Goal: Task Accomplishment & Management: Manage account settings

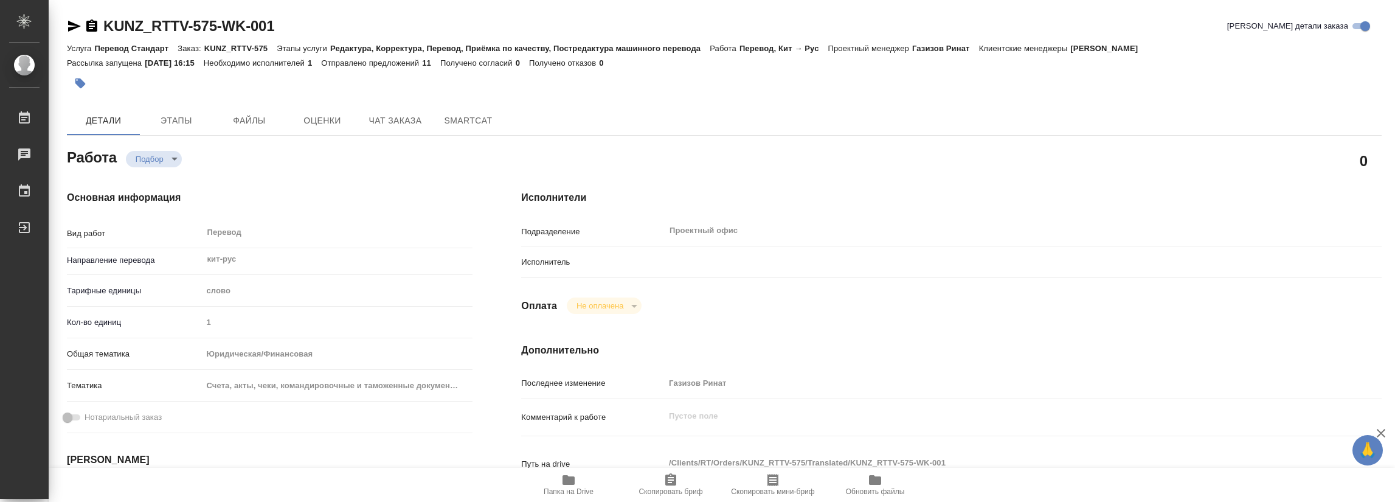
type textarea "x"
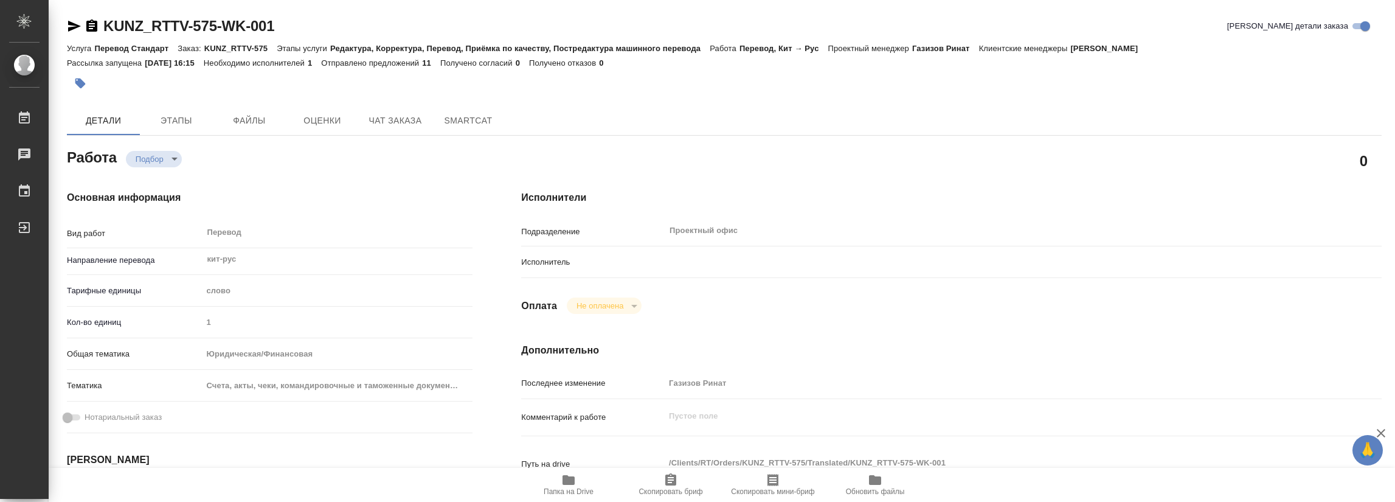
type textarea "x"
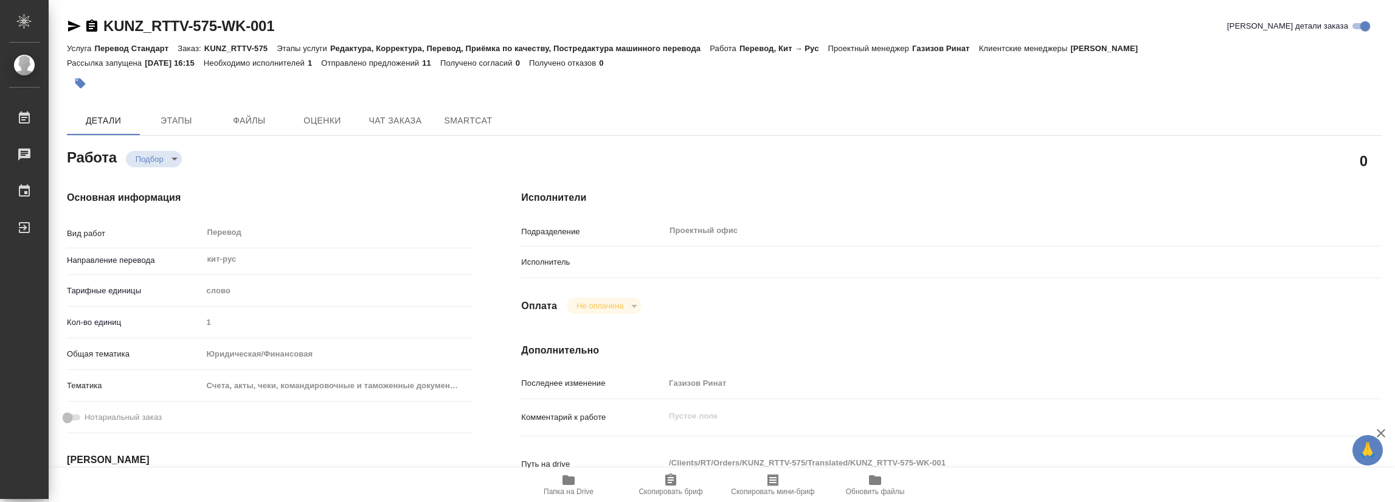
type textarea "x"
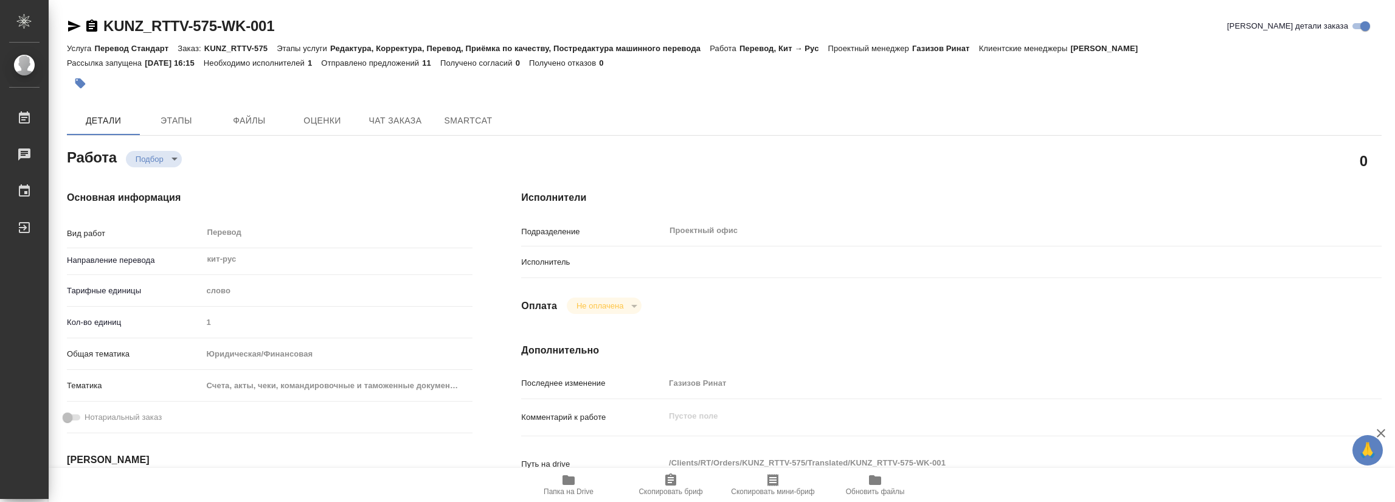
type textarea "x"
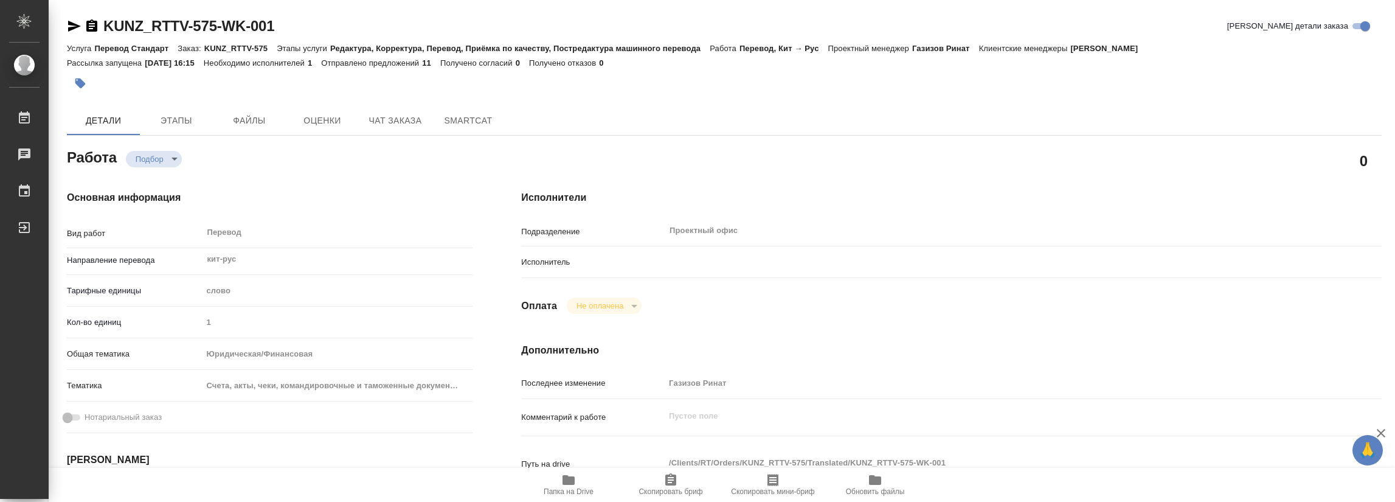
type textarea "x"
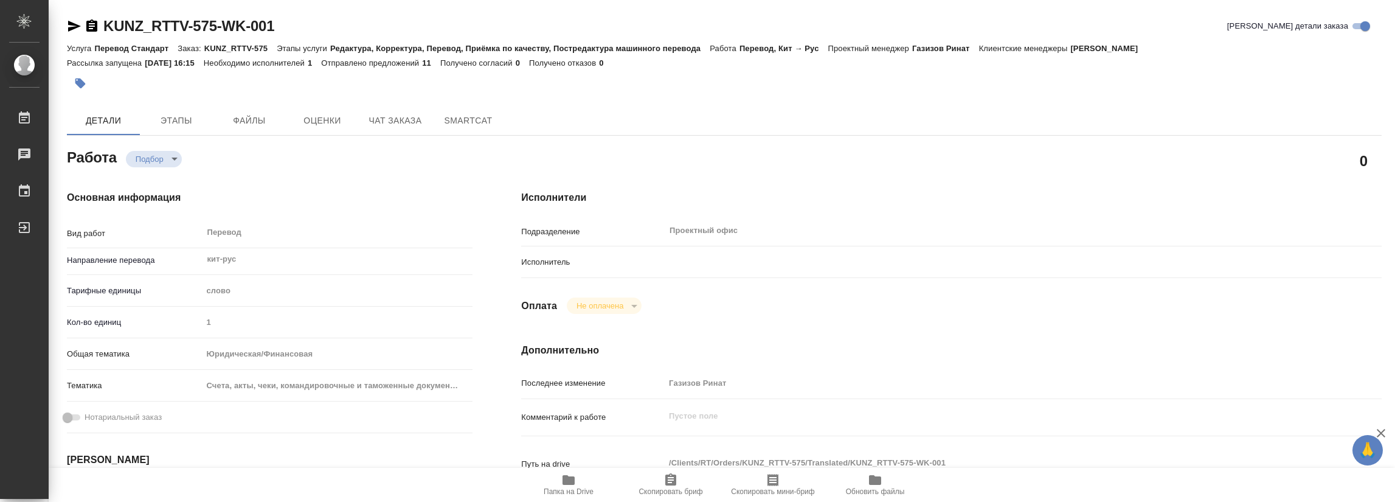
type textarea "x"
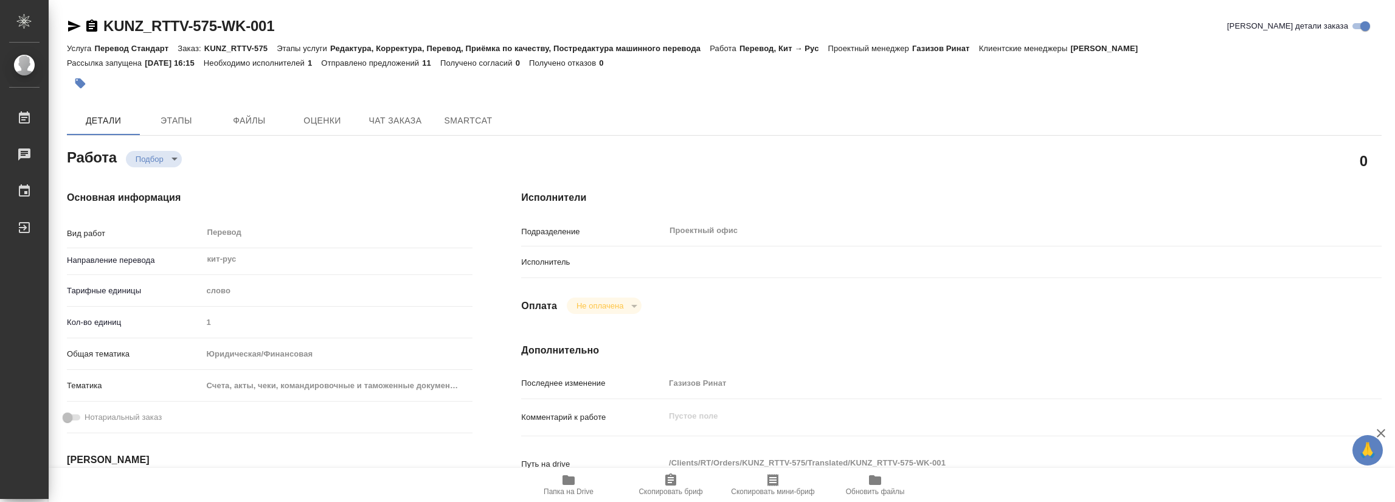
type textarea "x"
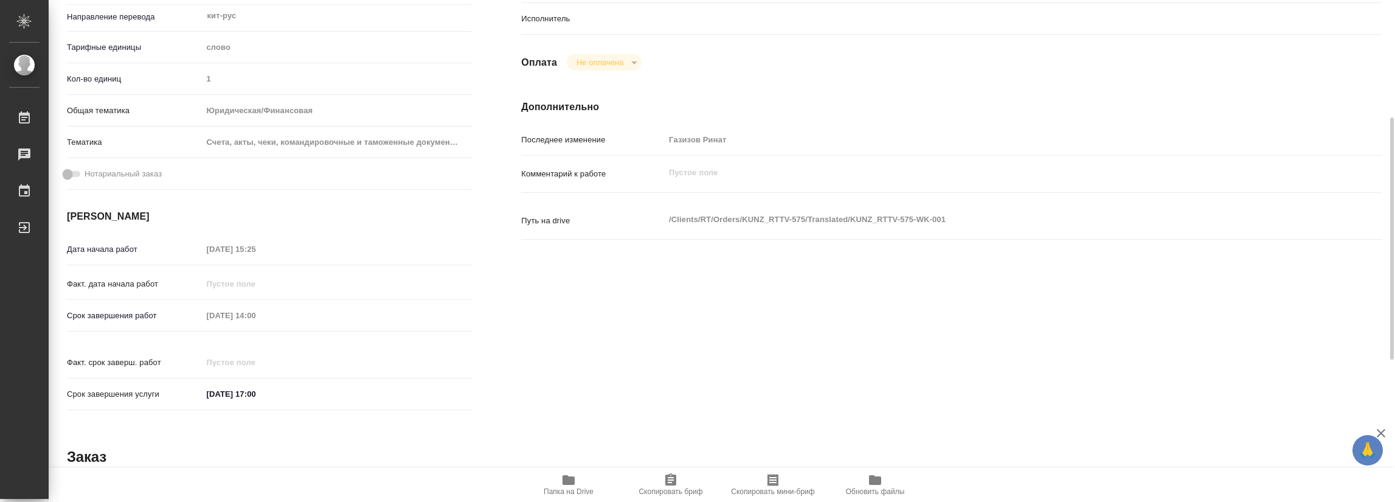
type textarea "x"
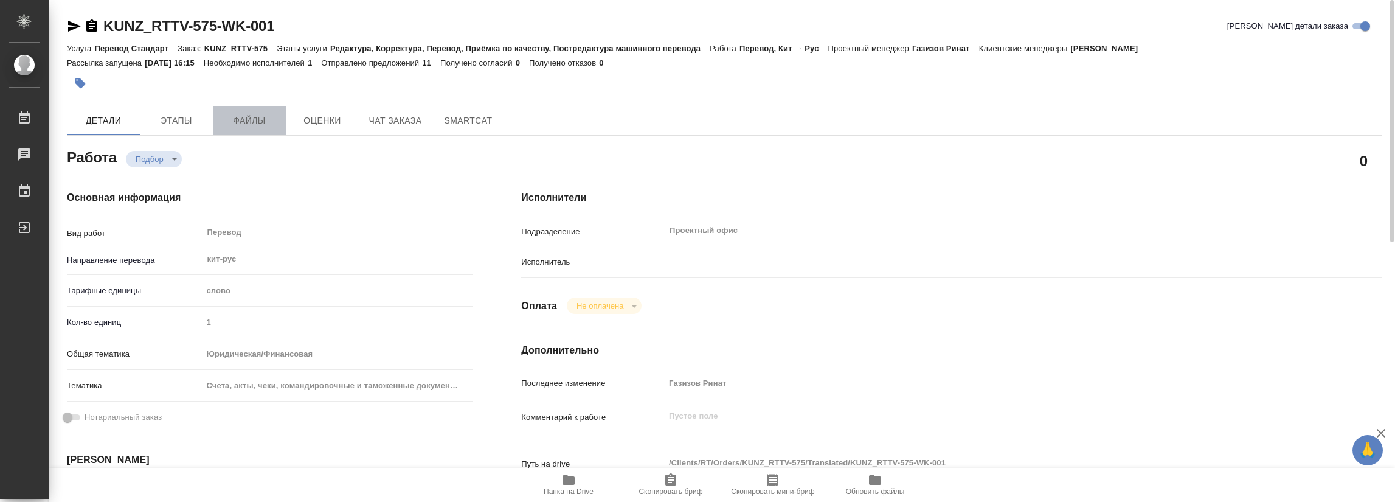
click at [249, 113] on span "Файлы" at bounding box center [249, 120] width 58 height 15
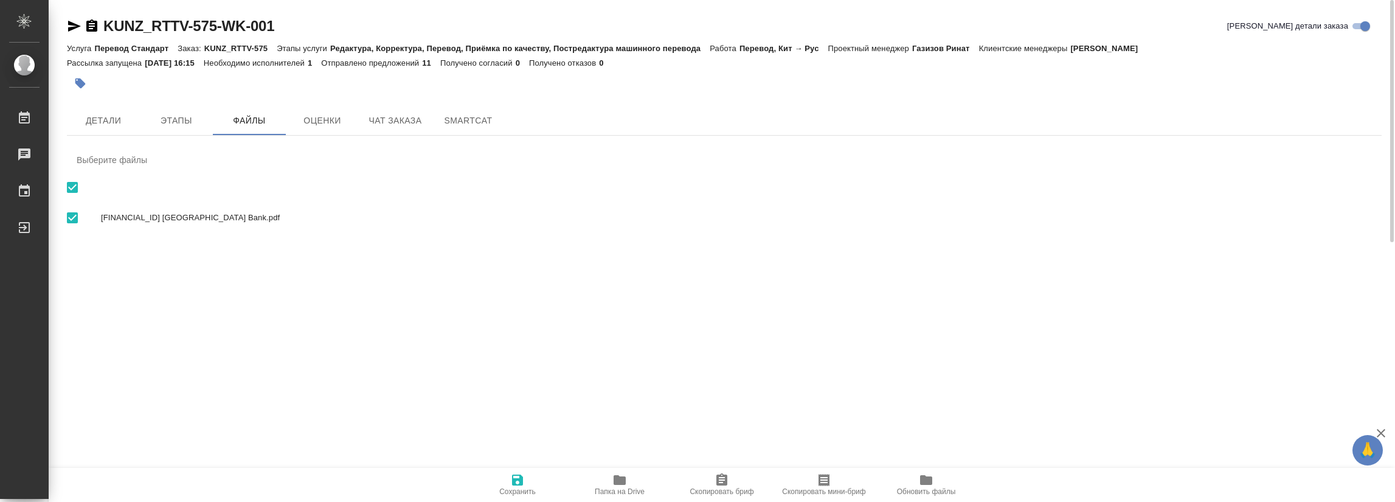
click at [586, 219] on span "01072025-31072025 Wenzhou Bank.pdf" at bounding box center [736, 218] width 1271 height 12
checkbox input "false"
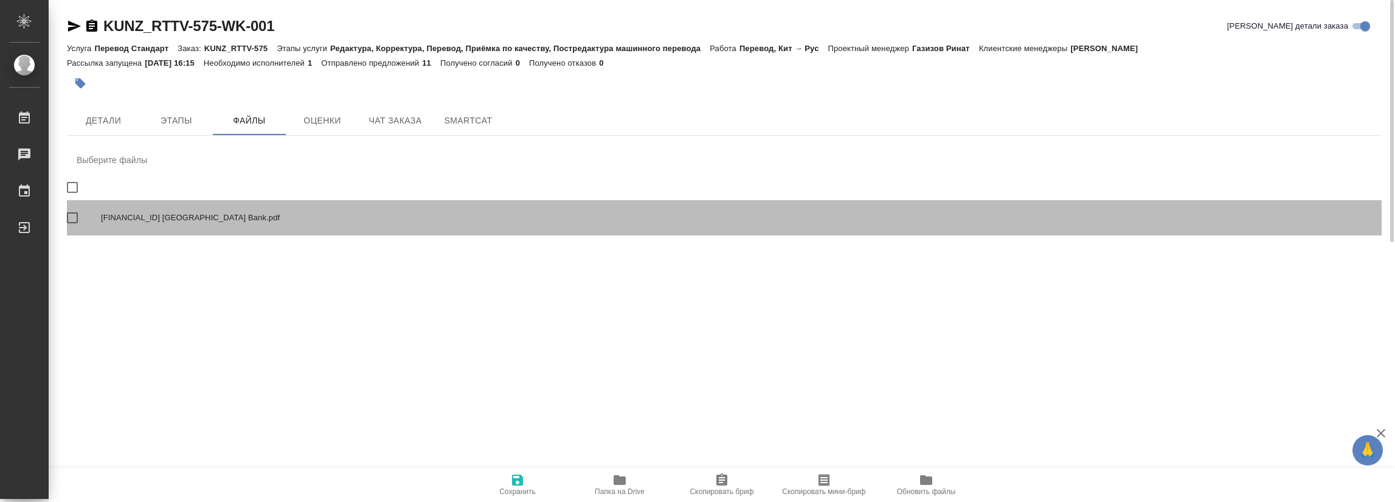
click at [609, 232] on div "01072025-31072025 Wenzhou Bank.pdf" at bounding box center [724, 217] width 1315 height 35
checkbox input "true"
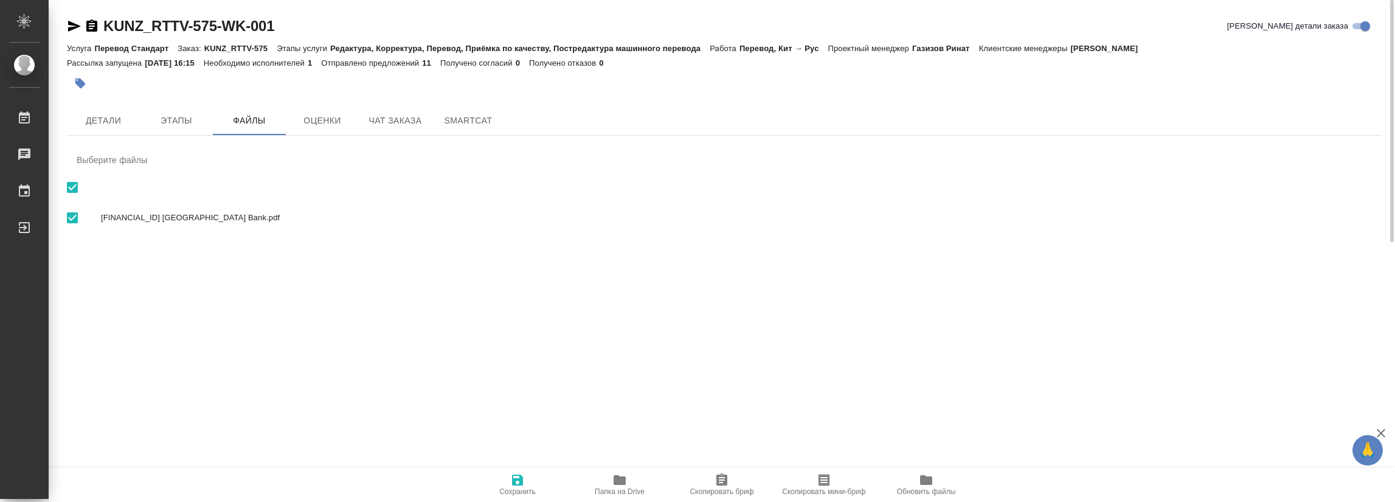
click at [526, 360] on span "Сохранить" at bounding box center [518, 483] width 88 height 23
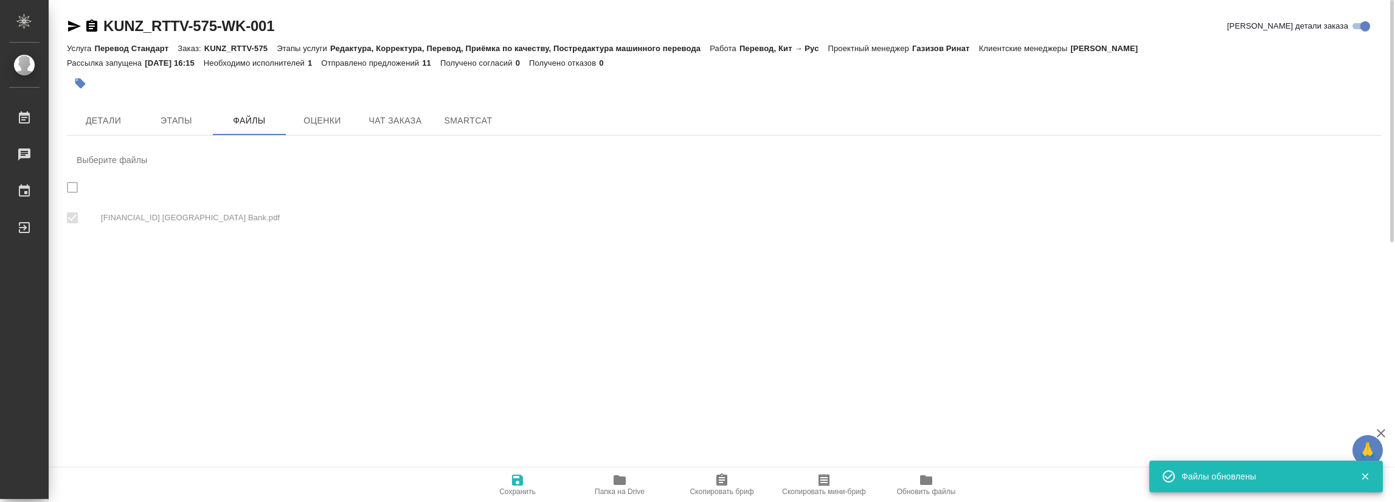
checkbox input "true"
click at [621, 360] on span "Папка на Drive" at bounding box center [620, 491] width 50 height 9
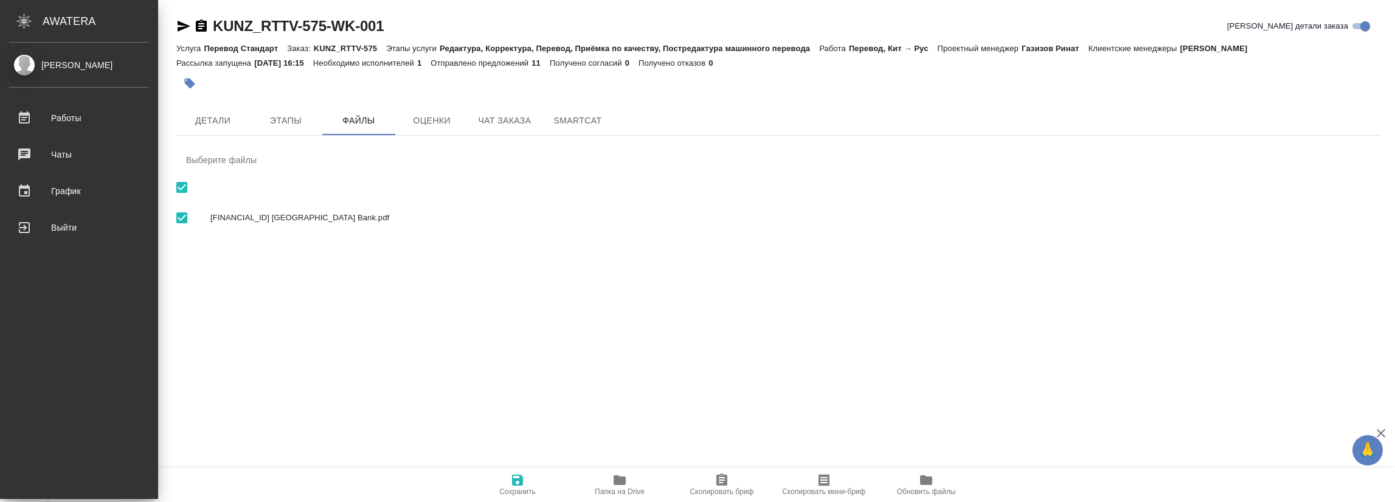
click at [41, 71] on div "[PERSON_NAME]" at bounding box center [79, 64] width 140 height 13
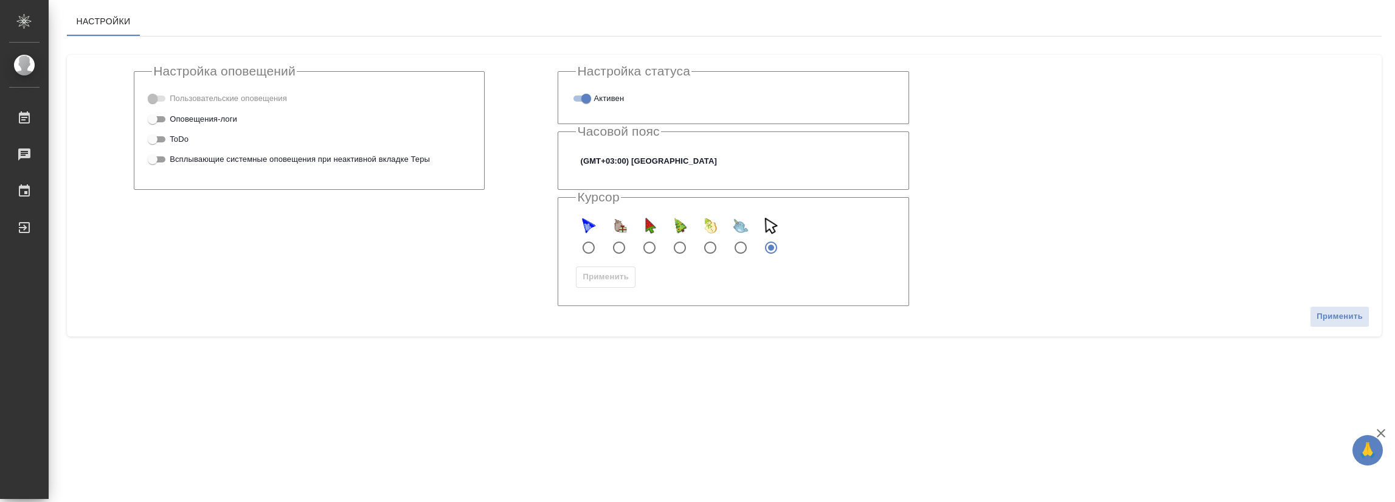
checkbox input "true"
type input "Beijing"
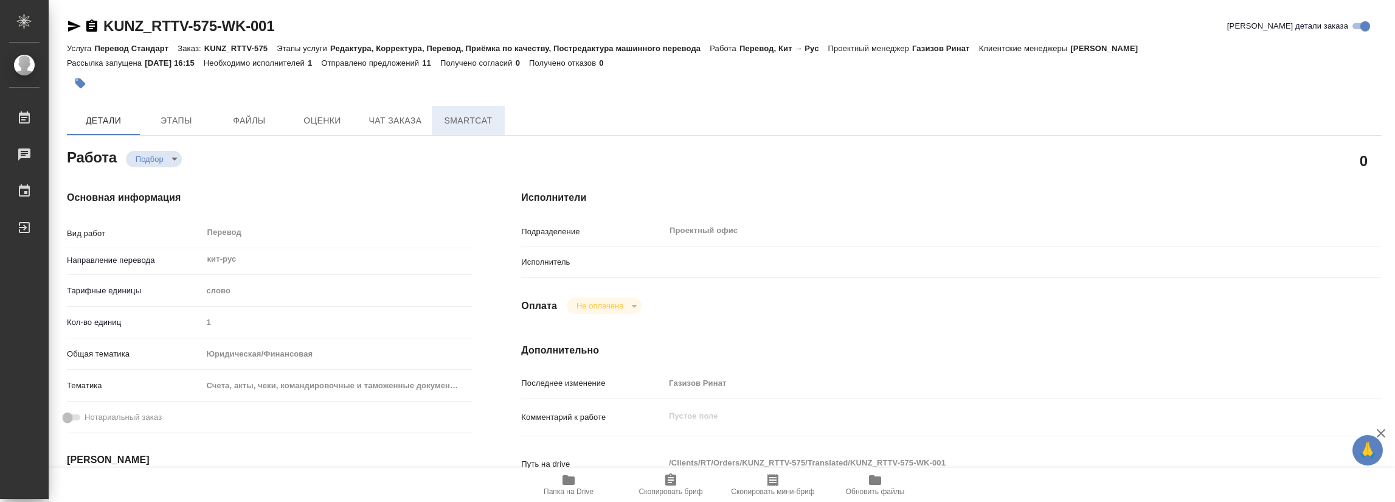
type textarea "x"
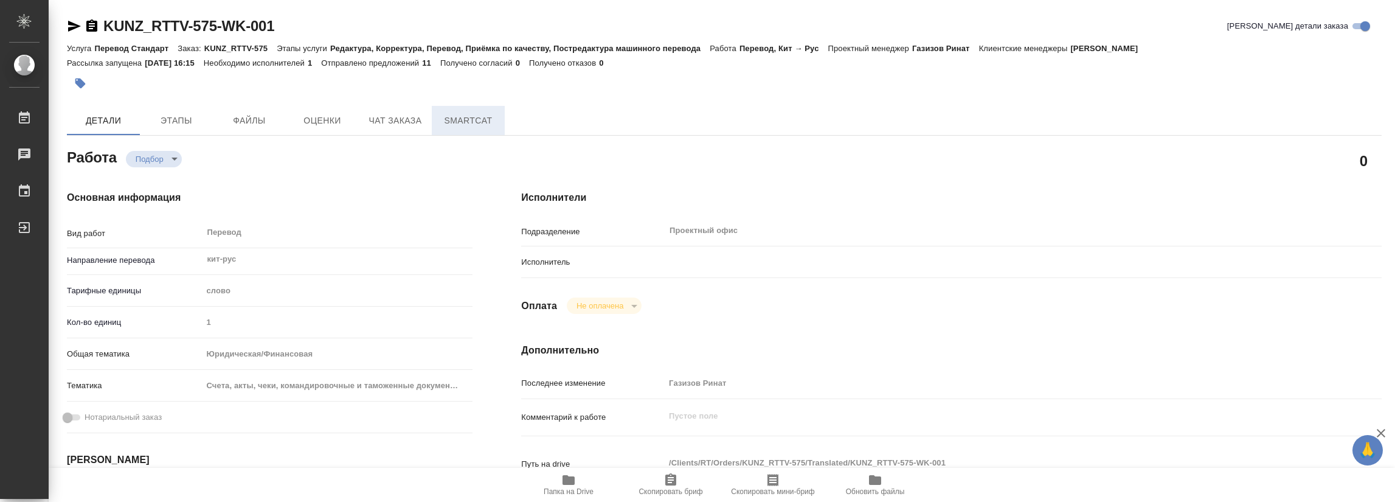
type textarea "x"
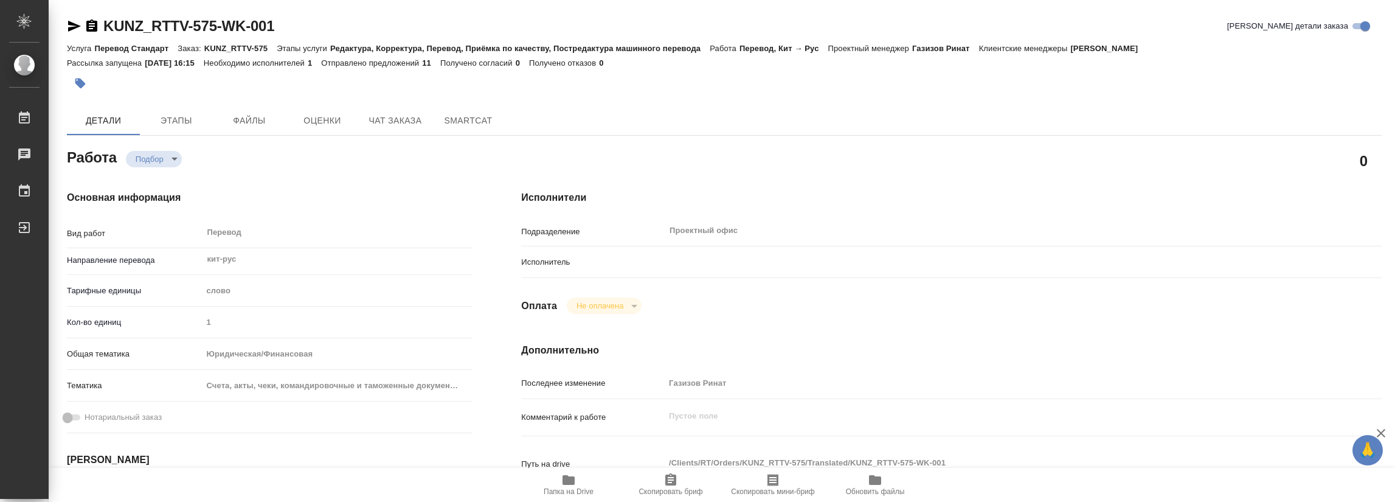
type textarea "x"
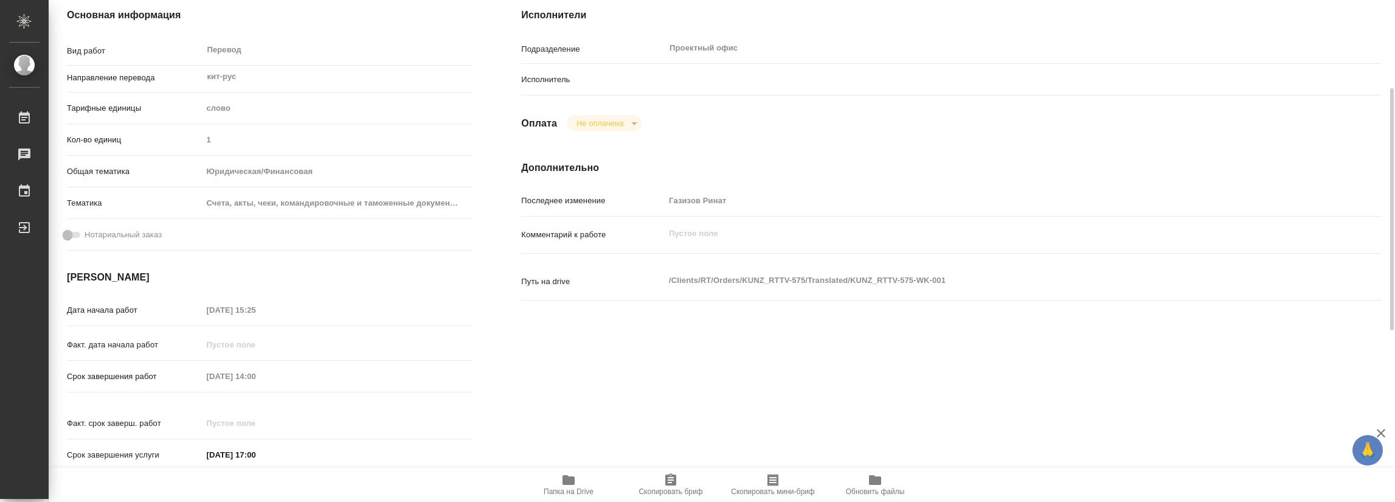
type textarea "x"
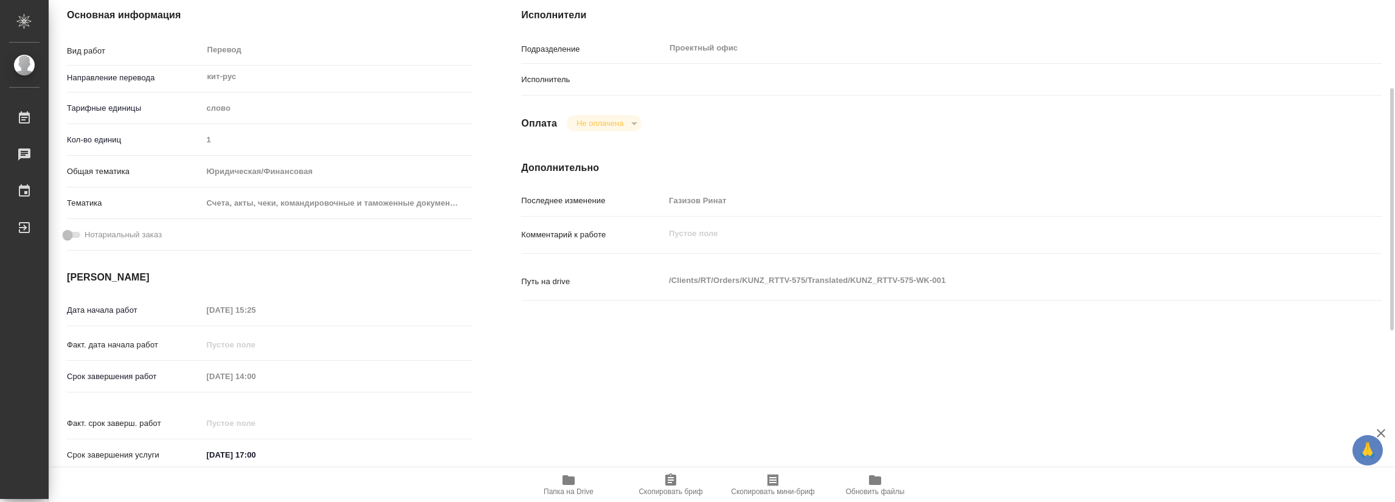
scroll to position [365, 0]
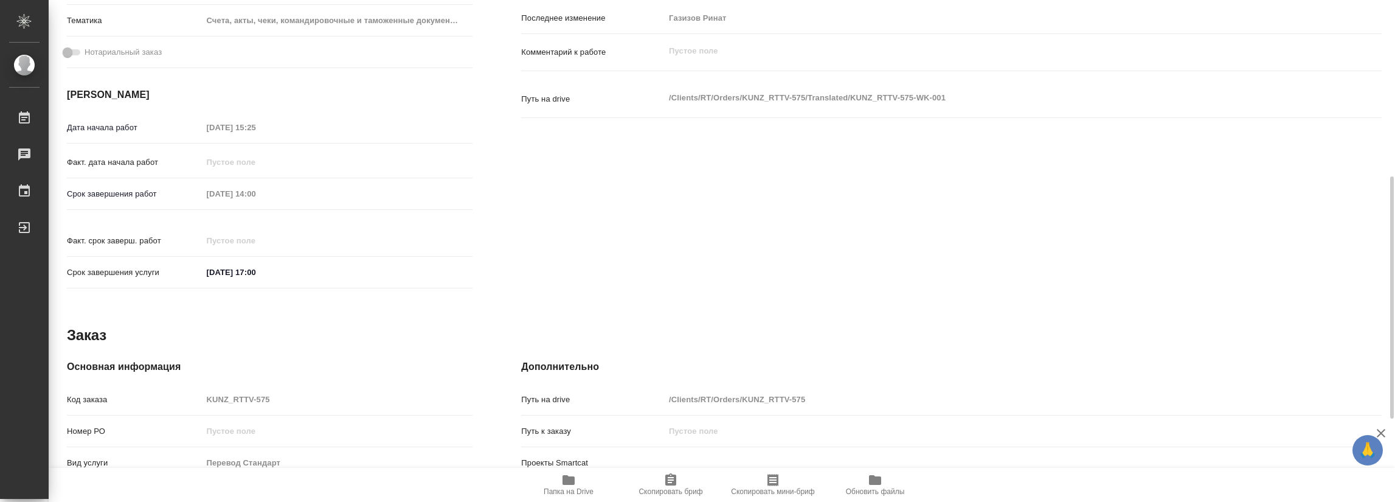
type textarea "x"
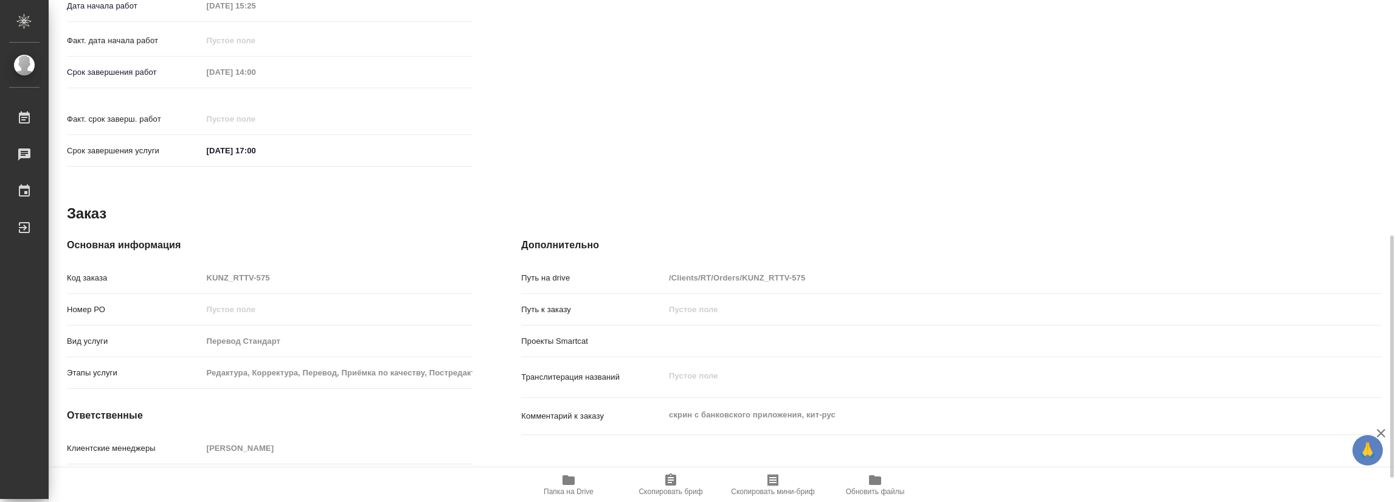
scroll to position [535, 0]
